Goal: Task Accomplishment & Management: Complete application form

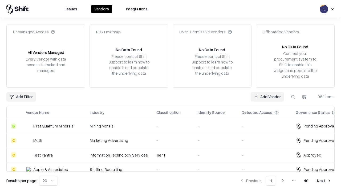
click at [267, 97] on link "Add Vendor" at bounding box center [267, 97] width 33 height 10
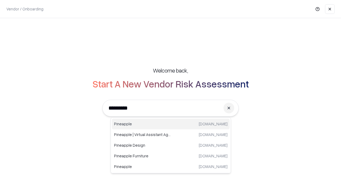
click at [171, 124] on div "Pineapple pineappleenergy.com" at bounding box center [171, 124] width 118 height 11
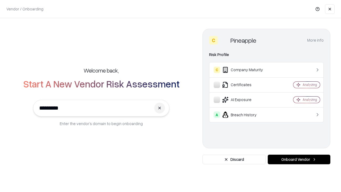
type input "*********"
click at [299, 159] on button "Onboard Vendor" at bounding box center [299, 160] width 63 height 10
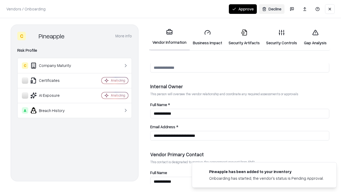
scroll to position [276, 0]
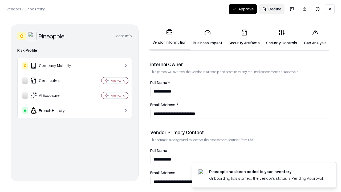
click at [208, 37] on link "Business Impact" at bounding box center [208, 37] width 36 height 25
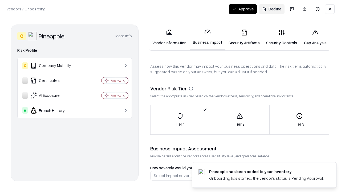
click at [244, 37] on link "Security Artifacts" at bounding box center [245, 37] width 38 height 25
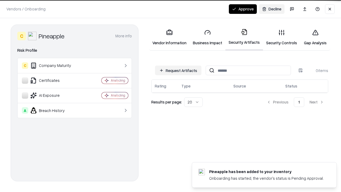
click at [178, 70] on button "Request Artifacts" at bounding box center [178, 71] width 46 height 10
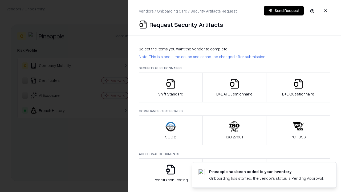
click at [171, 87] on icon "button" at bounding box center [171, 83] width 11 height 11
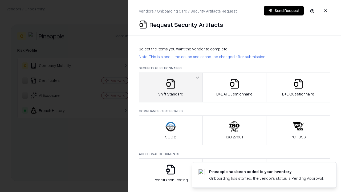
click at [284, 11] on button "Send Request" at bounding box center [284, 11] width 40 height 10
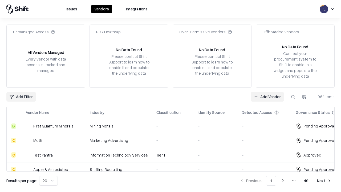
click at [293, 97] on button at bounding box center [294, 97] width 10 height 10
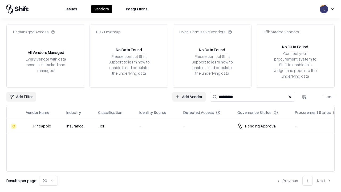
type input "*********"
click at [174, 126] on div "-" at bounding box center [156, 126] width 35 height 6
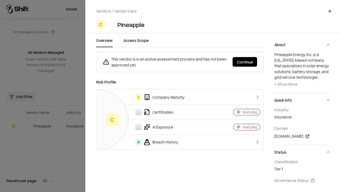
click at [245, 62] on button "Continue" at bounding box center [245, 62] width 25 height 10
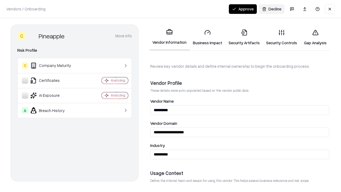
click at [244, 37] on link "Security Artifacts" at bounding box center [245, 37] width 38 height 25
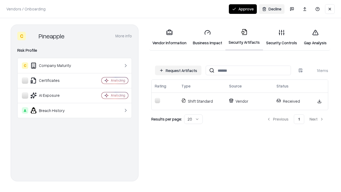
click at [282, 37] on link "Security Controls" at bounding box center [281, 37] width 37 height 25
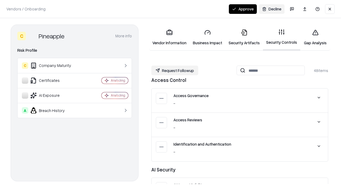
click at [175, 70] on button "Request Followup" at bounding box center [174, 71] width 47 height 10
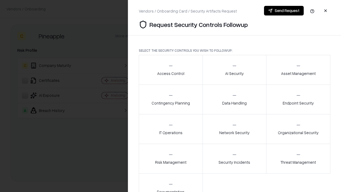
click at [171, 70] on div "Access Control" at bounding box center [170, 69] width 27 height 13
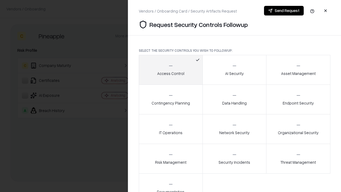
click at [284, 11] on button "Send Request" at bounding box center [284, 11] width 40 height 10
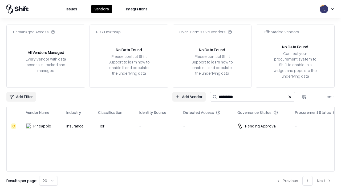
type input "*********"
click at [174, 126] on div "-" at bounding box center [156, 126] width 35 height 6
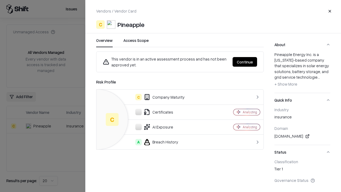
click at [245, 62] on button "Continue" at bounding box center [245, 62] width 25 height 10
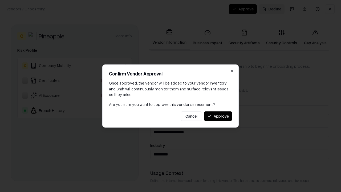
click at [218, 116] on button "Approve" at bounding box center [218, 116] width 28 height 10
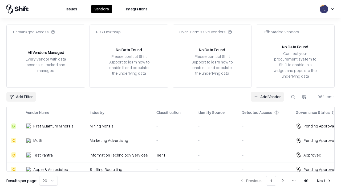
type input "*********"
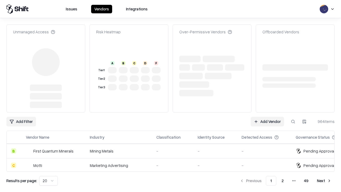
click at [267, 117] on link "Add Vendor" at bounding box center [267, 122] width 33 height 10
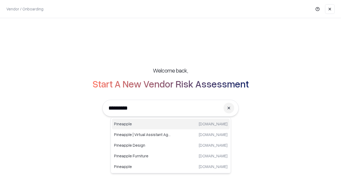
click at [171, 124] on div "Pineapple [DOMAIN_NAME]" at bounding box center [171, 124] width 118 height 11
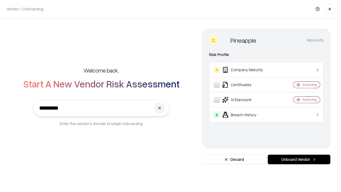
type input "*********"
click at [299, 159] on button "Onboard Vendor" at bounding box center [299, 160] width 63 height 10
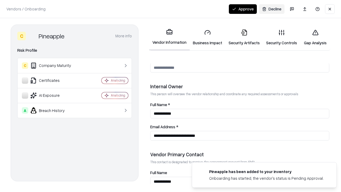
scroll to position [276, 0]
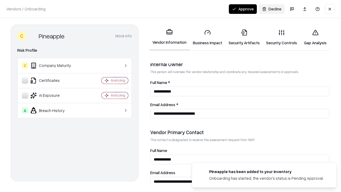
click at [243, 9] on button "Approve" at bounding box center [243, 9] width 28 height 10
